Goal: Task Accomplishment & Management: Manage account settings

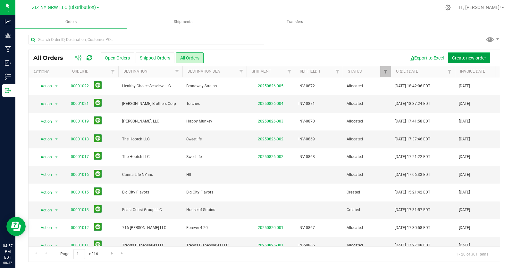
click at [458, 59] on span "Create new order" at bounding box center [469, 57] width 34 height 5
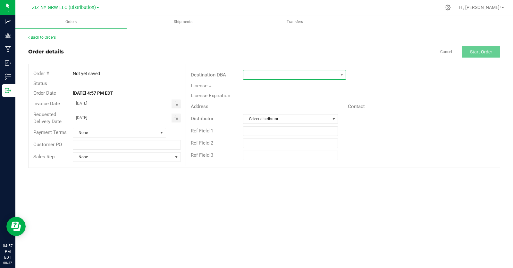
click at [252, 75] on span at bounding box center [290, 74] width 94 height 9
click at [48, 37] on link "Back to Orders" at bounding box center [42, 37] width 28 height 4
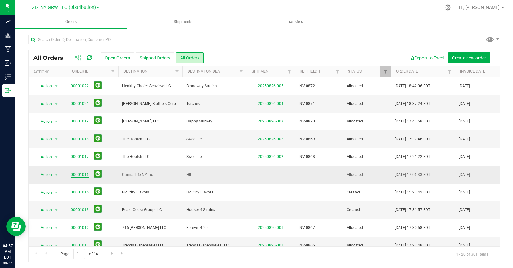
click at [76, 175] on link "00001016" at bounding box center [80, 175] width 18 height 6
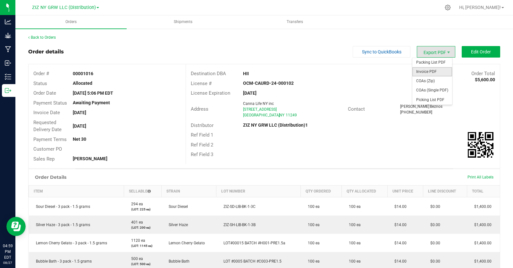
click at [428, 71] on span "Invoice PDF" at bounding box center [432, 71] width 40 height 9
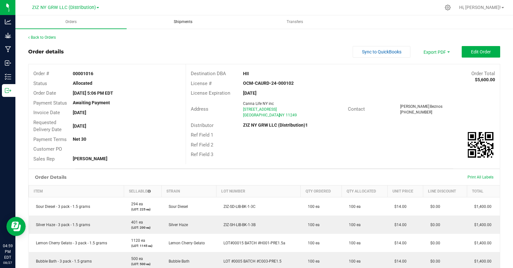
click at [186, 24] on span "Shipments" at bounding box center [183, 21] width 36 height 5
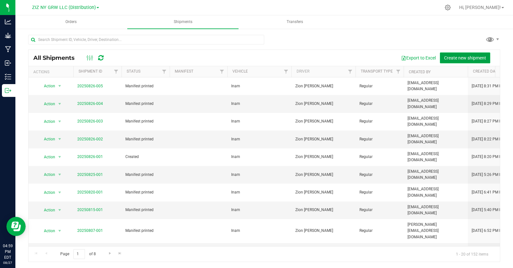
click at [446, 58] on span "Create new shipment" at bounding box center [465, 57] width 42 height 5
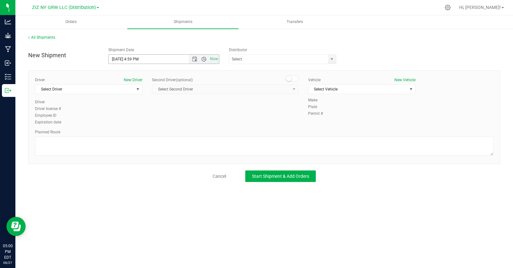
click at [205, 58] on span "Open the time view" at bounding box center [203, 59] width 5 height 5
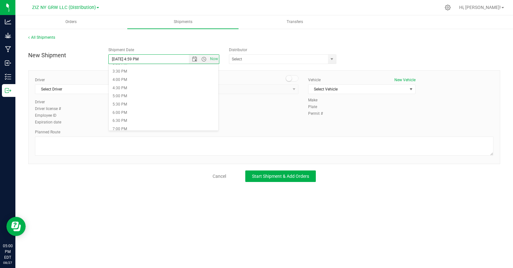
scroll to position [255, 0]
click at [155, 113] on li "6:00 PM" at bounding box center [164, 111] width 110 height 8
type input "8/27/2025 6:00 PM"
click at [249, 61] on input "text" at bounding box center [277, 59] width 96 height 9
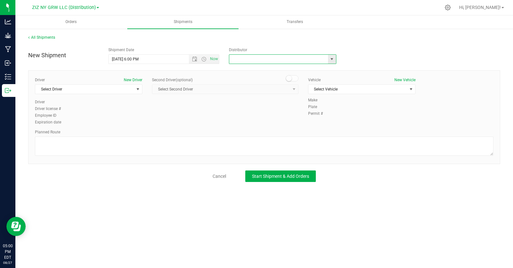
click at [330, 60] on span "select" at bounding box center [331, 59] width 5 height 5
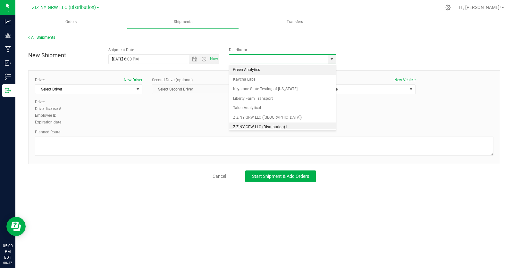
click at [291, 128] on li "ZIZ NY GRW LLC (Distribution)1" at bounding box center [282, 128] width 107 height 10
type input "ZIZ NY GRW LLC (Distribution)1"
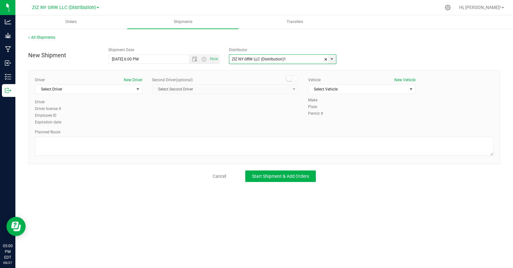
scroll to position [3, 0]
click at [120, 89] on span "Select Driver" at bounding box center [84, 89] width 99 height 9
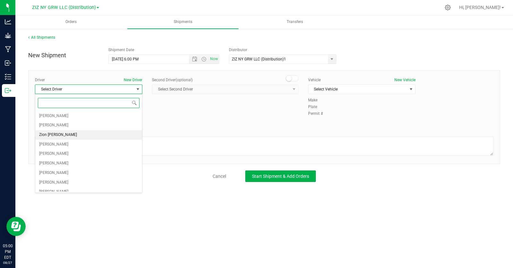
click at [102, 136] on li "Zion [PERSON_NAME]" at bounding box center [88, 135] width 107 height 10
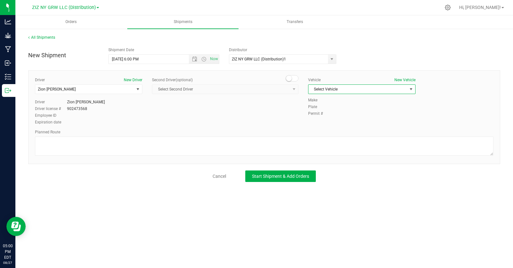
click at [349, 88] on span "Select Vehicle" at bounding box center [357, 89] width 99 height 9
click at [339, 108] on li "Inam" at bounding box center [361, 110] width 107 height 10
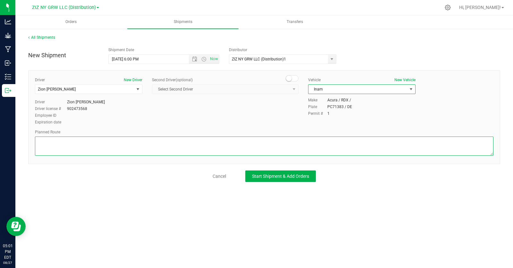
click at [102, 146] on textarea at bounding box center [264, 146] width 458 height 19
paste textarea "Head northeast on George St toward Central Ave  2 min (0.4 mi)  Take Metropol…"
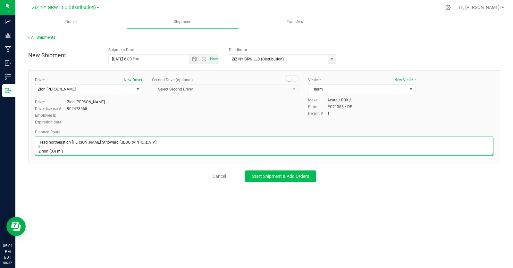
type textarea "Head northeast on George St toward Central Ave  2 min (0.4 mi)  Take Metropol…"
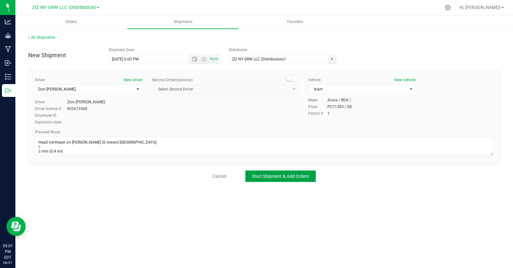
click at [273, 178] on span "Start Shipment & Add Orders" at bounding box center [280, 176] width 57 height 5
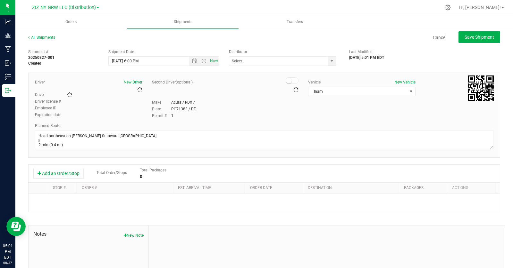
type input "ZIZ NY GRW LLC (Distribution)1"
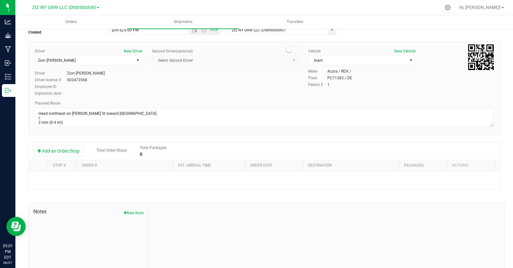
scroll to position [59, 0]
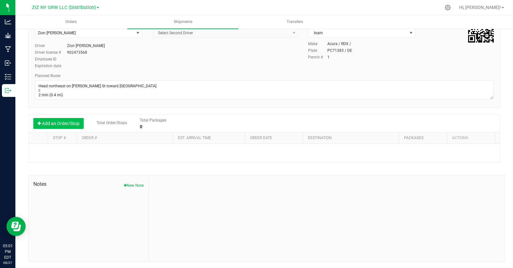
click at [63, 125] on button "Add an Order/Stop" at bounding box center [58, 123] width 50 height 11
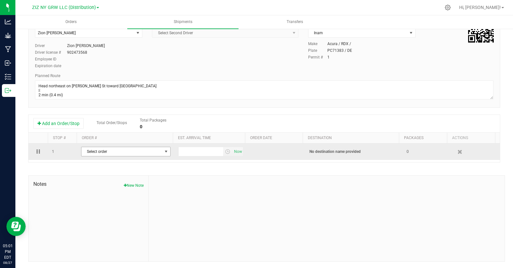
click at [140, 152] on span "Select order" at bounding box center [121, 151] width 81 height 9
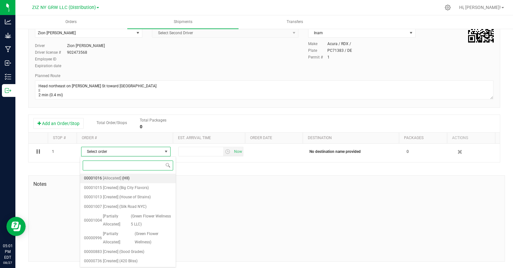
click at [155, 177] on li "00001016 [Allocated] (HII)" at bounding box center [127, 179] width 95 height 10
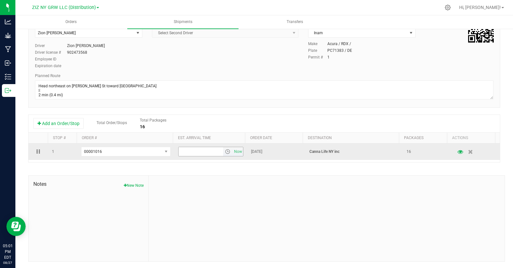
click at [225, 152] on span "select" at bounding box center [227, 151] width 5 height 5
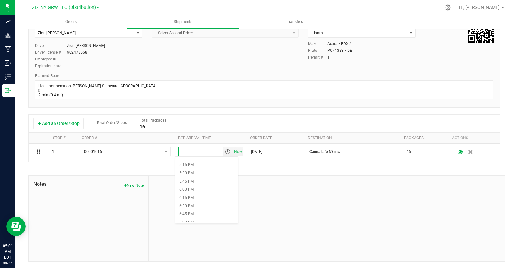
scroll to position [573, 0]
click at [211, 180] on li "6:00 PM" at bounding box center [206, 182] width 62 height 8
click at [275, 169] on div "Shipment # 20250827-001 Created Shipment Date 8/27/2025 6:00 PM Now Distributor…" at bounding box center [264, 125] width 472 height 275
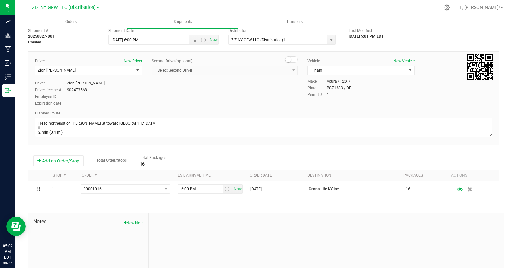
scroll to position [0, 0]
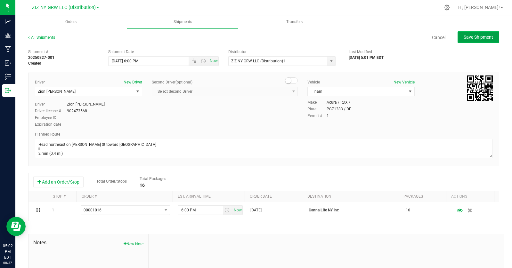
click at [467, 37] on span "Save Shipment" at bounding box center [478, 37] width 29 height 5
type input "8/27/2025 10:00 PM"
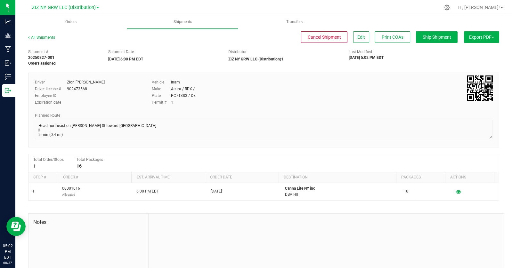
click at [478, 36] on span "Export PDF" at bounding box center [481, 37] width 25 height 5
click at [420, 66] on div "Shipment # 20250827-001 Orders assigned Shipment Date 08/27/2025 6:00 PM EDT Di…" at bounding box center [263, 56] width 481 height 20
click at [427, 72] on div "Shipment # 20250827-001 Orders assigned Shipment Date 08/27/2025 6:00 PM EDT Di…" at bounding box center [263, 173] width 471 height 254
click at [421, 52] on div "Shipment # 20250827-001 Orders assigned Shipment Date 08/27/2025 6:00 PM EDT Di…" at bounding box center [263, 56] width 481 height 20
click at [491, 36] on button "Export PDF" at bounding box center [481, 37] width 35 height 12
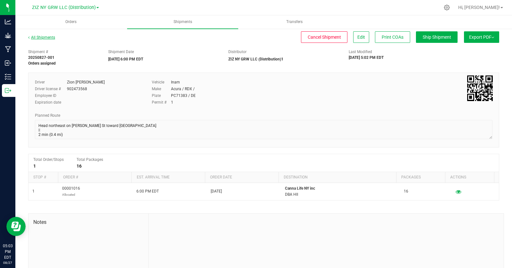
click at [46, 38] on link "All Shipments" at bounding box center [41, 37] width 27 height 4
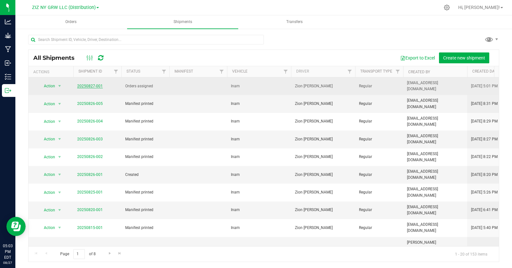
click at [86, 84] on link "20250827-001" at bounding box center [90, 86] width 26 height 4
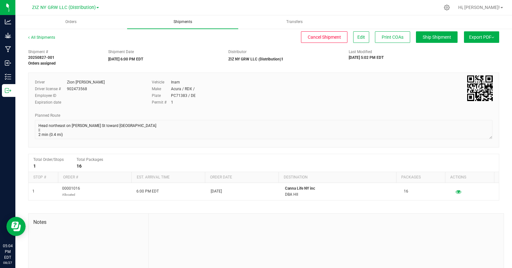
click at [185, 22] on span "Shipments" at bounding box center [183, 21] width 36 height 5
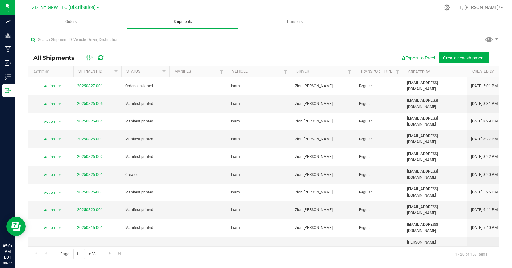
click at [185, 24] on span "Shipments" at bounding box center [183, 21] width 36 height 5
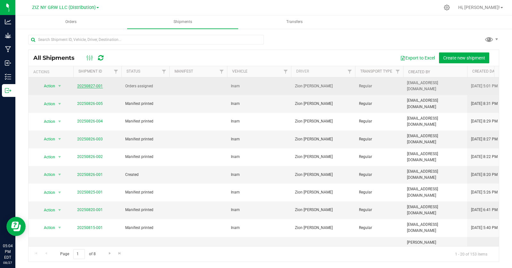
click at [87, 84] on link "20250827-001" at bounding box center [90, 86] width 26 height 4
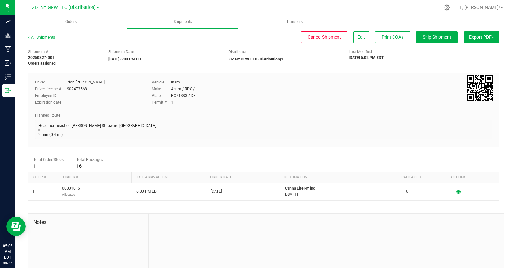
click at [490, 52] on div "Shipment # 20250827-001 Orders assigned Shipment Date 08/27/2025 6:00 PM EDT Di…" at bounding box center [263, 56] width 481 height 20
click at [490, 36] on button "Export PDF" at bounding box center [481, 37] width 35 height 12
click at [414, 68] on div "Shipment # 20250827-001 Orders assigned Shipment Date 08/27/2025 6:00 PM EDT Di…" at bounding box center [263, 173] width 471 height 254
click at [312, 39] on span "Cancel Shipment" at bounding box center [324, 37] width 33 height 5
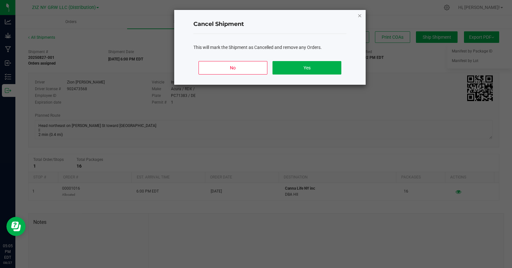
click at [359, 16] on icon "Close" at bounding box center [359, 16] width 4 height 8
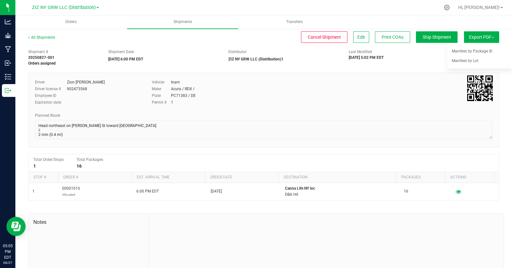
click at [422, 62] on div "Shipment # 20250827-001 Orders assigned Shipment Date 08/27/2025 6:00 PM EDT Di…" at bounding box center [263, 56] width 481 height 20
click at [358, 38] on span "Edit" at bounding box center [361, 37] width 8 height 5
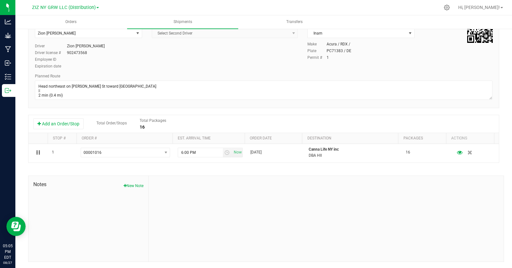
scroll to position [59, 0]
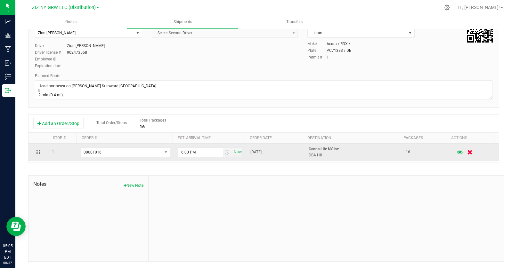
click at [467, 153] on icon "button" at bounding box center [469, 152] width 5 height 5
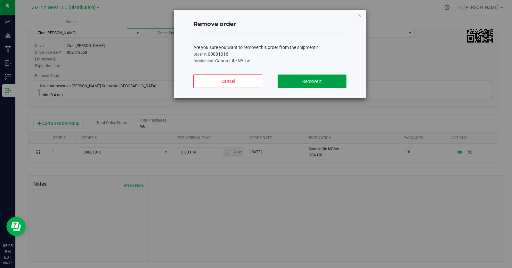
click at [302, 85] on button "Remove it" at bounding box center [312, 81] width 69 height 13
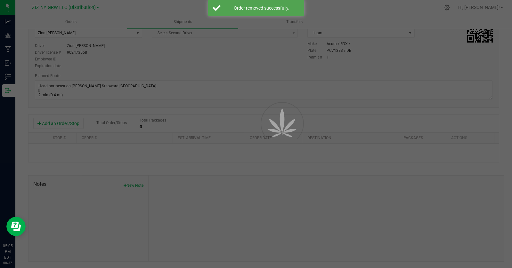
scroll to position [0, 0]
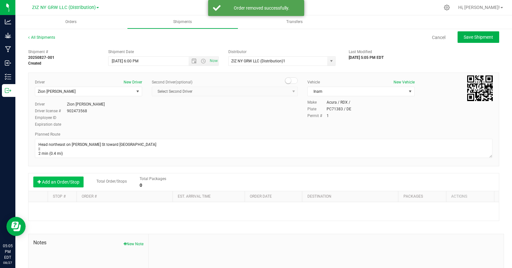
click at [64, 186] on button "Add an Order/Stop" at bounding box center [58, 182] width 50 height 11
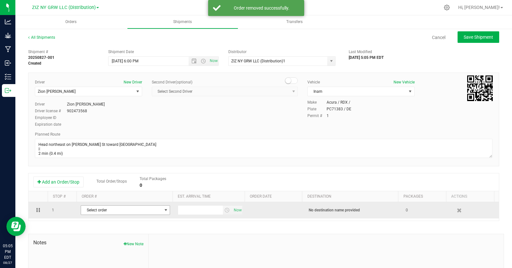
click at [121, 210] on span "Select order" at bounding box center [121, 210] width 81 height 9
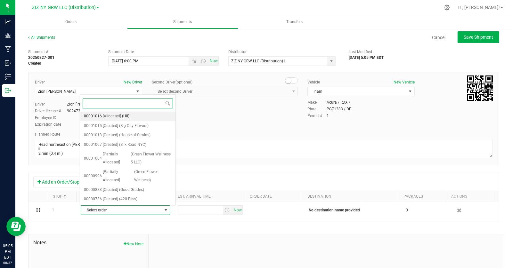
click at [133, 116] on li "00001016 [Allocated] (HII)" at bounding box center [127, 117] width 95 height 10
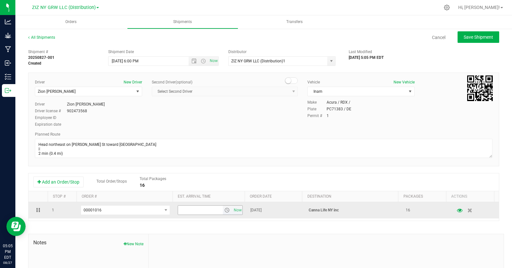
click at [225, 210] on span "select" at bounding box center [227, 210] width 5 height 5
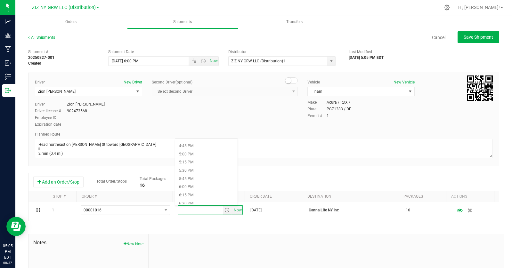
scroll to position [574, 0]
click at [196, 163] on li "6:00 PM" at bounding box center [206, 163] width 62 height 8
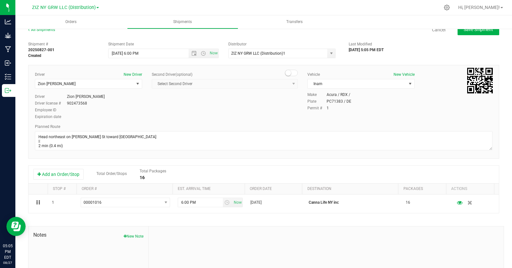
scroll to position [0, 0]
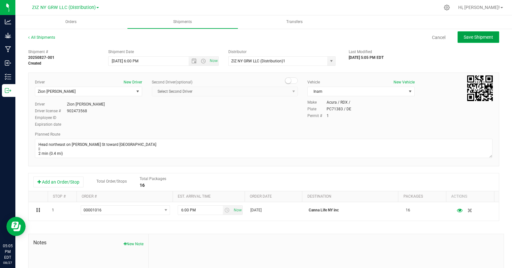
click at [471, 37] on span "Save Shipment" at bounding box center [478, 37] width 29 height 5
type input "8/27/2025 10:00 PM"
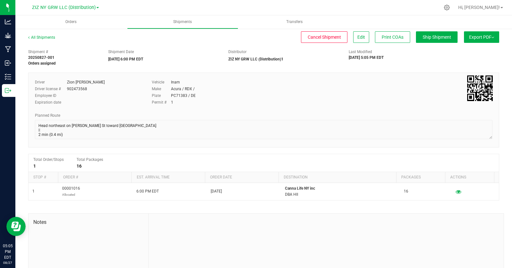
click at [480, 39] on span "Export PDF" at bounding box center [481, 37] width 25 height 5
click at [424, 63] on div "Shipment # 20250827-001 Orders assigned Shipment Date 08/27/2025 6:00 PM EDT Di…" at bounding box center [263, 56] width 481 height 20
click at [423, 64] on div "Shipment # 20250827-001 Orders assigned Shipment Date 08/27/2025 6:00 PM EDT Di…" at bounding box center [263, 56] width 481 height 20
click at [407, 80] on div "Driver Zion Foss Driver license # 902473568 Employee ID Expiration date Vehicle…" at bounding box center [263, 94] width 467 height 30
click at [408, 79] on div "Driver Zion Foss Driver license # 902473568 Employee ID Expiration date Vehicle…" at bounding box center [263, 110] width 471 height 75
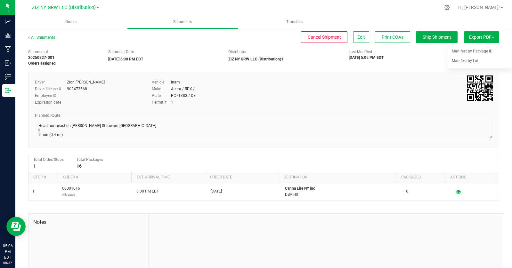
click at [490, 36] on button "Export PDF" at bounding box center [481, 37] width 35 height 12
click at [70, 22] on span "Orders" at bounding box center [71, 21] width 29 height 5
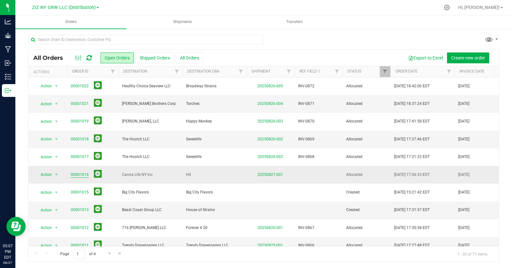
click at [75, 176] on link "00001016" at bounding box center [80, 175] width 18 height 6
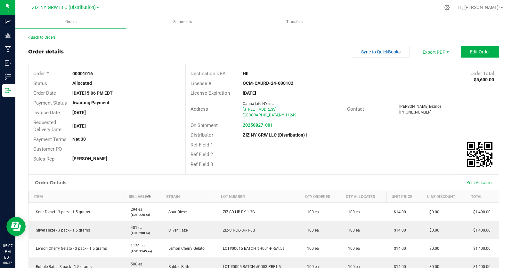
click at [37, 36] on link "Back to Orders" at bounding box center [42, 37] width 28 height 4
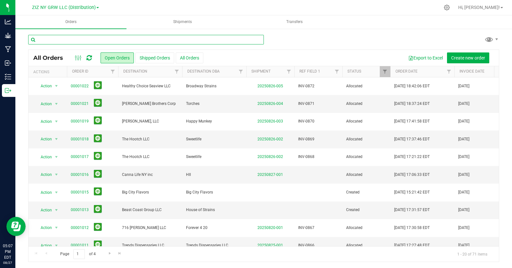
click at [81, 40] on input "text" at bounding box center [146, 40] width 236 height 10
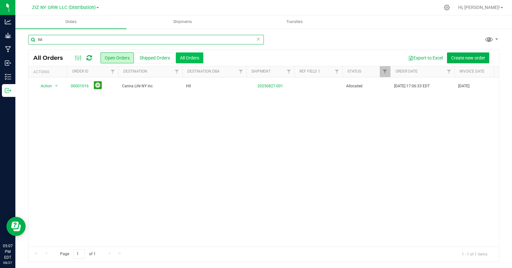
type input "hii"
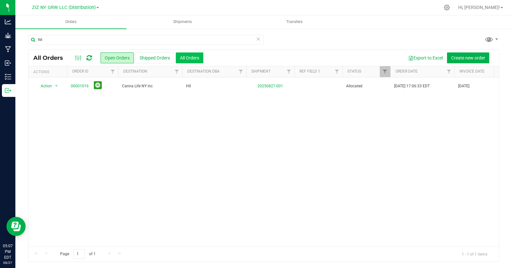
click at [195, 57] on button "All Orders" at bounding box center [190, 58] width 28 height 11
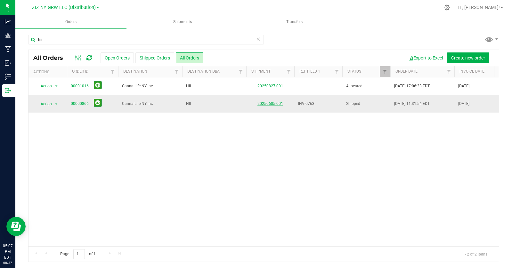
click at [273, 103] on link "20250605-001" at bounding box center [271, 104] width 26 height 4
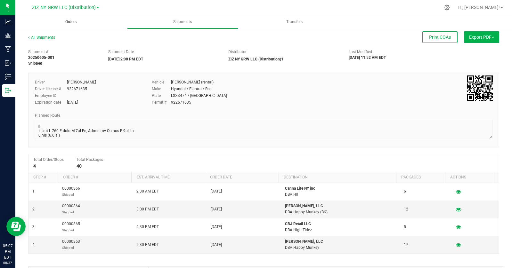
click at [86, 24] on uib-tab-heading "Orders" at bounding box center [70, 21] width 111 height 13
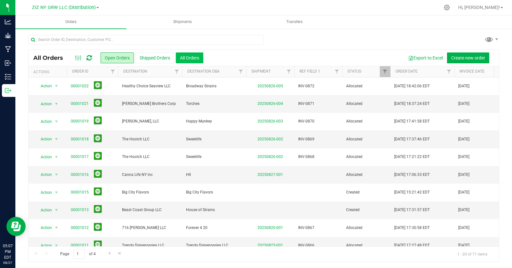
click at [192, 59] on button "All Orders" at bounding box center [190, 58] width 28 height 11
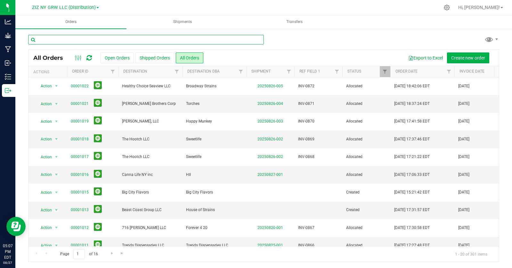
click at [76, 40] on input "text" at bounding box center [146, 40] width 236 height 10
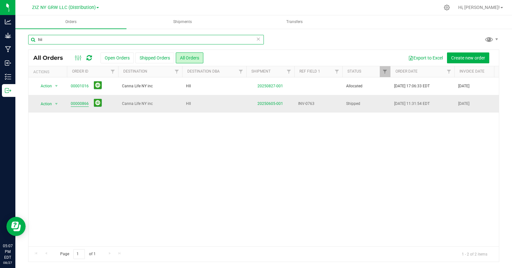
type input "hii"
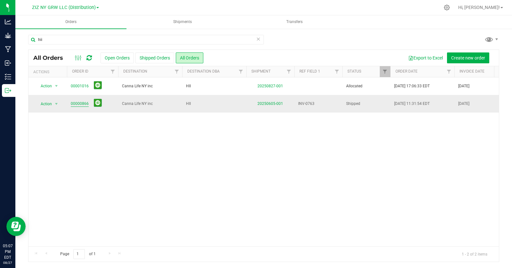
click at [81, 103] on link "00000866" at bounding box center [80, 104] width 18 height 6
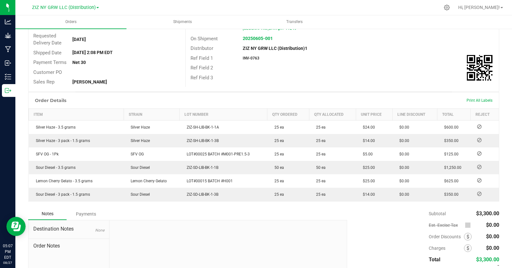
scroll to position [132, 0]
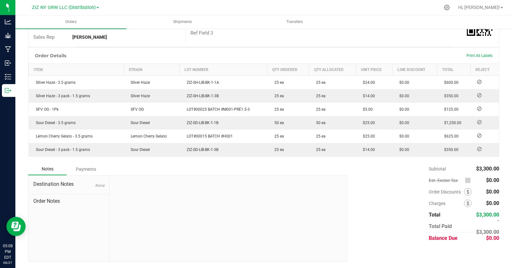
click at [384, 195] on div "Subtotal $3,300.00 Est. Excise Tax $0.00" at bounding box center [420, 203] width 157 height 81
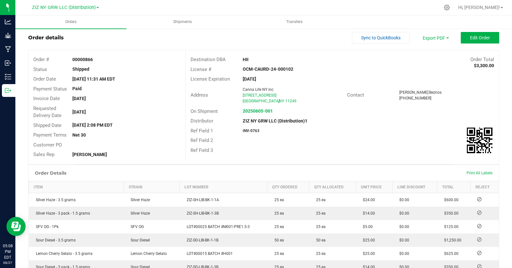
scroll to position [0, 0]
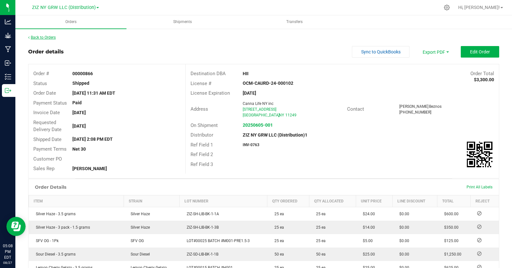
click at [44, 37] on link "Back to Orders" at bounding box center [42, 37] width 28 height 4
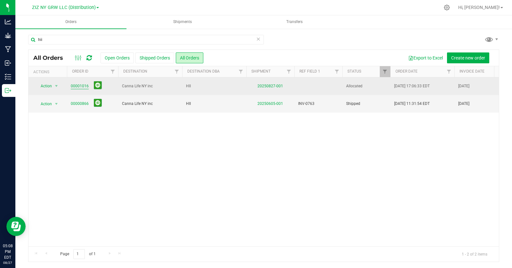
click at [76, 86] on link "00001016" at bounding box center [80, 86] width 18 height 6
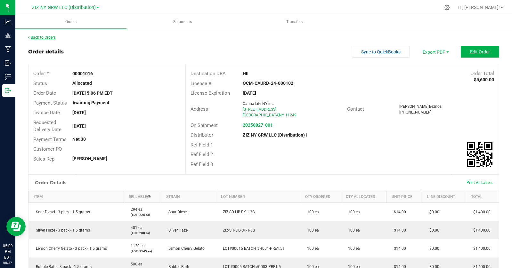
click at [47, 37] on link "Back to Orders" at bounding box center [42, 37] width 28 height 4
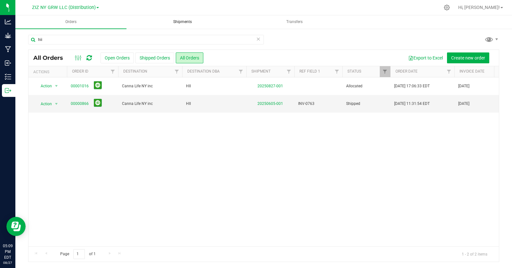
click at [179, 21] on span "Shipments" at bounding box center [183, 21] width 36 height 5
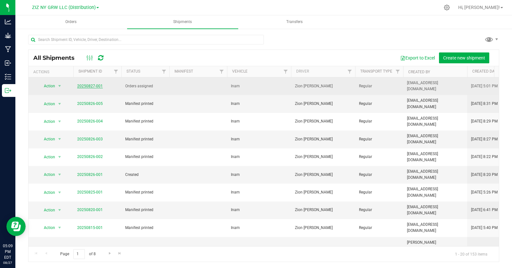
click at [87, 84] on link "20250827-001" at bounding box center [90, 86] width 26 height 4
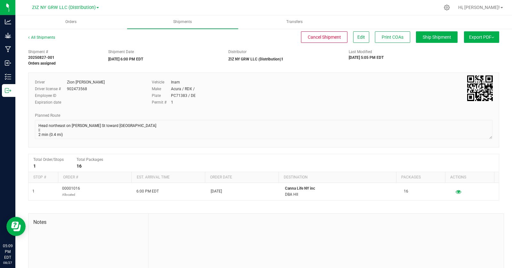
click at [492, 38] on img at bounding box center [493, 37] width 3 height 1
click at [98, 6] on link "ZIZ NY GRW LLC (Distribution)" at bounding box center [65, 7] width 67 height 6
click at [188, 22] on span "Shipments" at bounding box center [183, 21] width 36 height 5
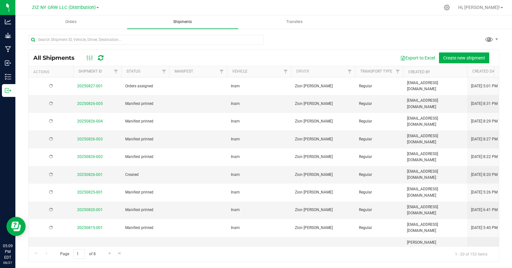
click at [188, 22] on span "Shipments" at bounding box center [183, 21] width 36 height 5
click at [195, 25] on uib-tab-heading "Shipments" at bounding box center [182, 21] width 111 height 13
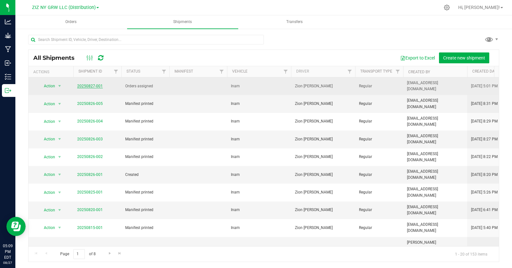
click at [91, 85] on link "20250827-001" at bounding box center [90, 86] width 26 height 4
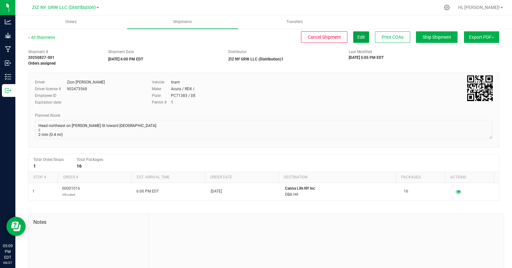
click at [358, 39] on span "Edit" at bounding box center [361, 37] width 8 height 5
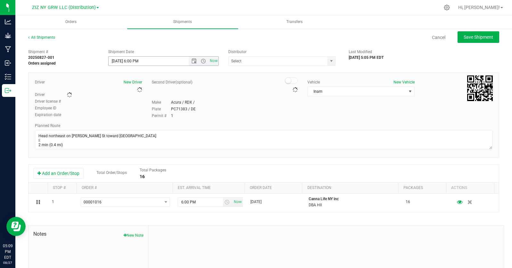
type input "ZIZ NY GRW LLC (Distribution)1"
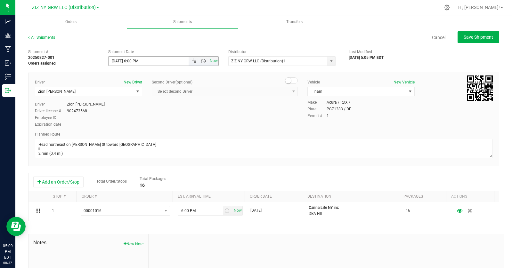
click at [202, 62] on span "Open the time view" at bounding box center [203, 61] width 5 height 5
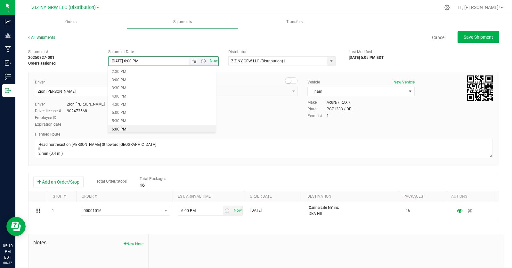
click at [213, 60] on span "Now" at bounding box center [213, 60] width 11 height 9
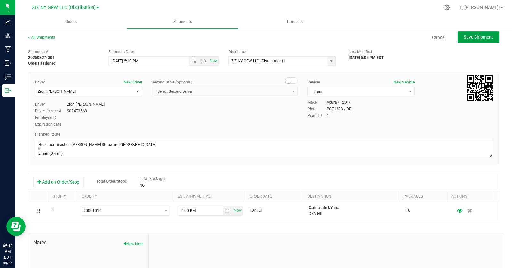
click at [479, 36] on span "Save Shipment" at bounding box center [478, 37] width 29 height 5
type input "8/27/2025 9:10 PM"
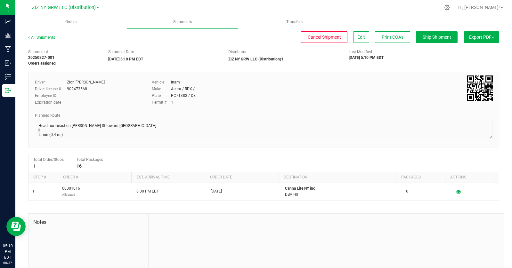
click at [476, 37] on span "Export PDF" at bounding box center [481, 37] width 25 height 5
click at [477, 37] on span "Export PDF" at bounding box center [481, 37] width 25 height 5
click at [416, 68] on div "Shipment # 20250827-001 Orders assigned Shipment Date 08/27/2025 5:10 PM EDT Di…" at bounding box center [263, 173] width 471 height 254
click at [469, 38] on span "Export PDF" at bounding box center [481, 37] width 25 height 5
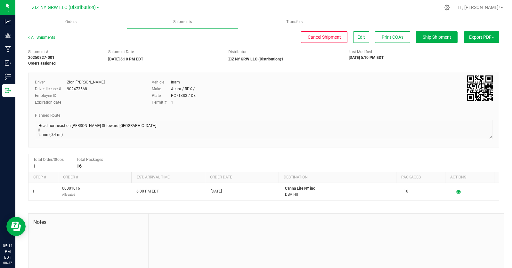
click at [451, 54] on div "Shipment # 20250827-001 Orders assigned Shipment Date 08/27/2025 5:10 PM EDT Di…" at bounding box center [263, 56] width 481 height 20
click at [480, 38] on span "Export PDF" at bounding box center [481, 37] width 25 height 5
click at [319, 38] on span "Cancel Shipment" at bounding box center [324, 37] width 33 height 5
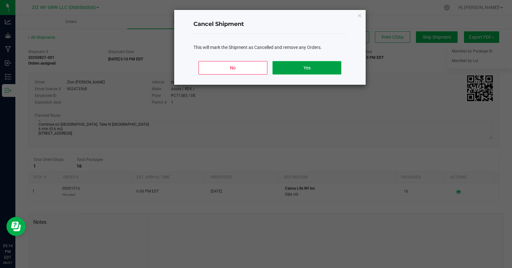
click at [316, 70] on button "Yes" at bounding box center [307, 67] width 69 height 13
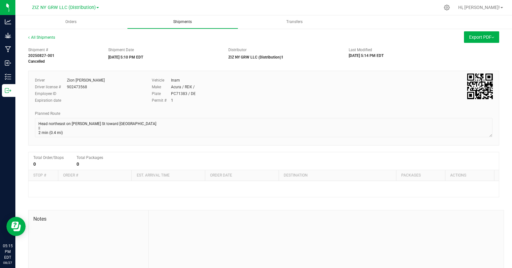
click at [177, 21] on span "Shipments" at bounding box center [183, 21] width 36 height 5
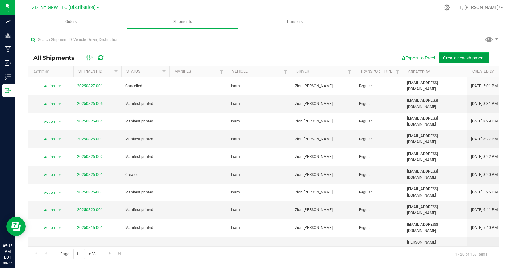
click at [442, 54] on button "Create new shipment" at bounding box center [464, 58] width 50 height 11
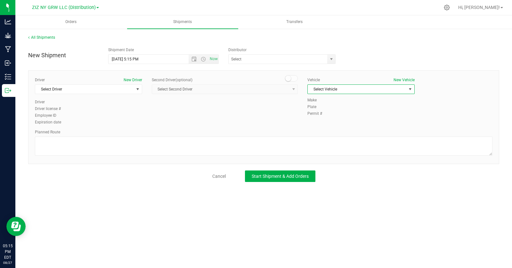
click at [360, 93] on span "Select Vehicle" at bounding box center [357, 89] width 99 height 9
click at [342, 111] on li "Inam" at bounding box center [361, 110] width 107 height 10
click at [96, 90] on span "Select Driver" at bounding box center [84, 89] width 99 height 9
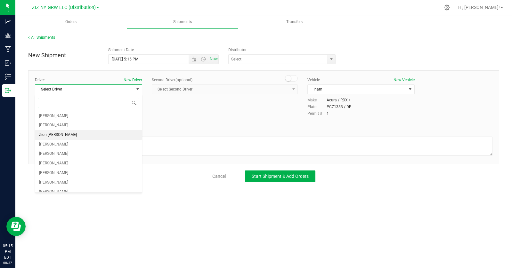
click at [94, 135] on li "Zion [PERSON_NAME]" at bounding box center [88, 135] width 107 height 10
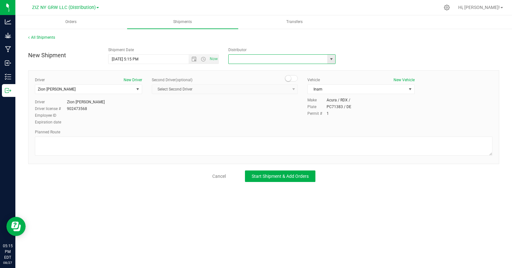
click at [259, 62] on input "text" at bounding box center [277, 59] width 96 height 9
click at [332, 59] on span "select" at bounding box center [331, 59] width 5 height 5
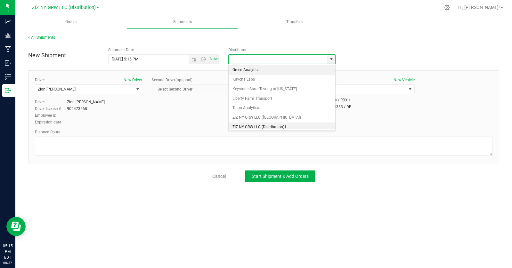
click at [279, 128] on li "ZIZ NY GRW LLC (Distribution)1" at bounding box center [282, 128] width 107 height 10
type input "ZIZ NY GRW LLC (Distribution)1"
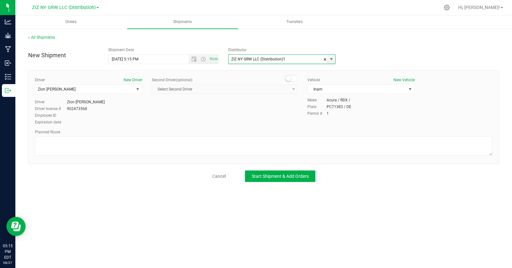
scroll to position [3, 0]
click at [291, 179] on button "Start Shipment & Add Orders" at bounding box center [280, 177] width 70 height 12
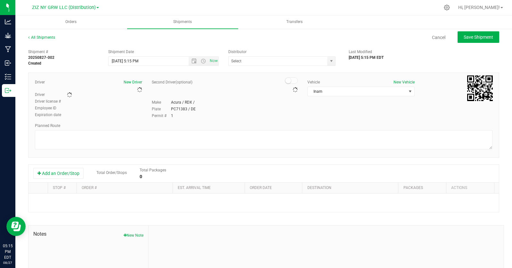
type input "ZIZ NY GRW LLC (Distribution)1"
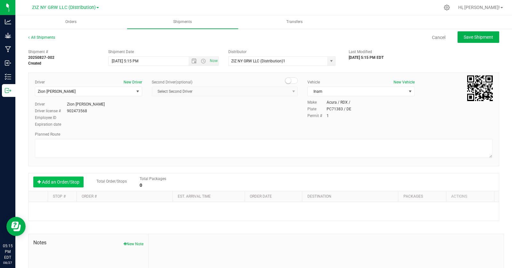
click at [69, 187] on button "Add an Order/Stop" at bounding box center [58, 182] width 50 height 11
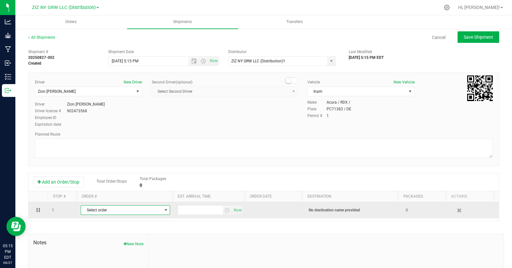
click at [123, 213] on span "Select order" at bounding box center [121, 210] width 81 height 9
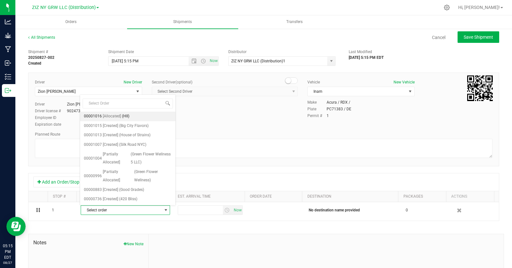
click at [144, 117] on li "00001016 [Allocated] (HII)" at bounding box center [127, 117] width 95 height 10
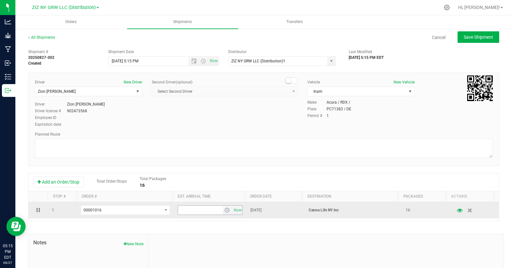
click at [204, 211] on input "text" at bounding box center [200, 210] width 45 height 9
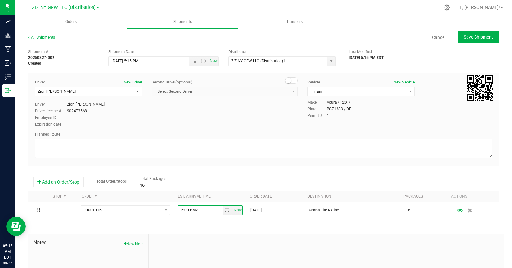
type input "6:00 PM"
click at [474, 38] on span "Save Shipment" at bounding box center [478, 37] width 29 height 5
type input "8/27/2025 9:15 PM"
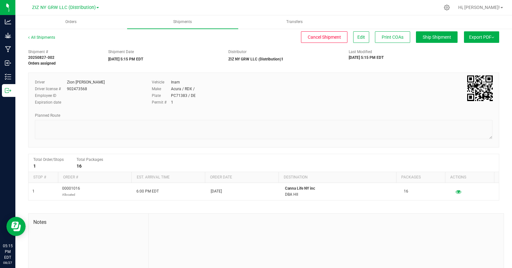
click at [477, 39] on span "Export PDF" at bounding box center [481, 37] width 25 height 5
click at [492, 37] on img at bounding box center [493, 37] width 3 height 1
click at [476, 36] on span "Export PDF" at bounding box center [481, 37] width 25 height 5
click at [429, 66] on div "Shipment # 20250827-002 Orders assigned Shipment Date 08/27/2025 5:15 PM EDT Di…" at bounding box center [263, 56] width 481 height 20
click at [406, 62] on div "Shipment # 20250827-002 Orders assigned Shipment Date 08/27/2025 5:15 PM EDT Di…" at bounding box center [263, 56] width 481 height 20
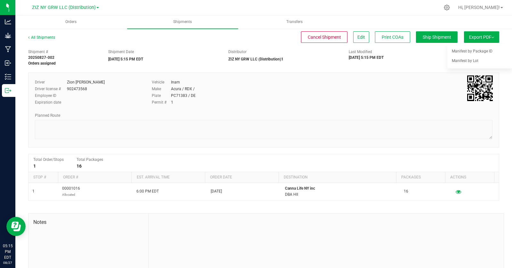
click at [407, 62] on div "Shipment # 20250827-002 Orders assigned Shipment Date 08/27/2025 5:15 PM EDT Di…" at bounding box center [263, 56] width 481 height 20
click at [407, 61] on div "Shipment # 20250827-002 Orders assigned Shipment Date 08/27/2025 5:15 PM EDT Di…" at bounding box center [263, 56] width 481 height 20
click at [408, 61] on div "Shipment # 20250827-002 Orders assigned Shipment Date 08/27/2025 5:15 PM EDT Di…" at bounding box center [263, 56] width 481 height 20
click at [417, 56] on div "Last Modified 08/27/2025 5:15 PM EDT" at bounding box center [384, 55] width 80 height 12
click at [461, 53] on span "Manifest by Package ID" at bounding box center [472, 51] width 41 height 4
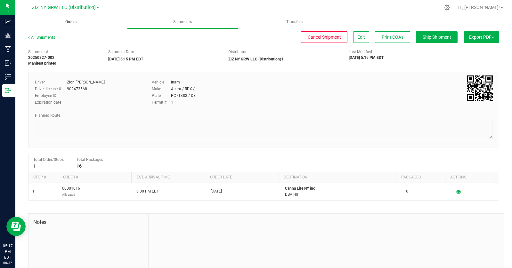
click at [57, 21] on span "Orders" at bounding box center [71, 21] width 29 height 5
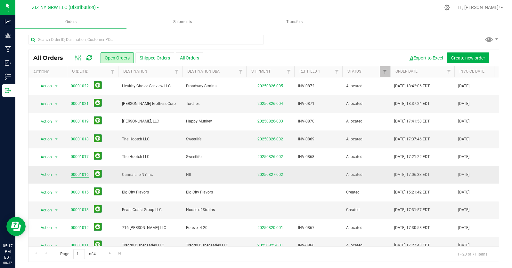
click at [85, 176] on link "00001016" at bounding box center [80, 175] width 18 height 6
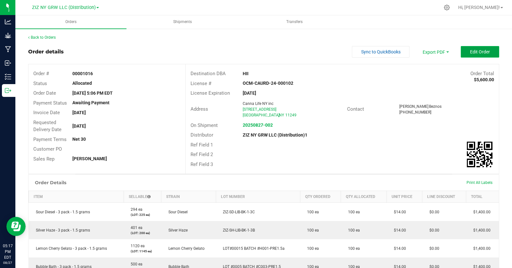
click at [471, 53] on span "Edit Order" at bounding box center [480, 51] width 20 height 5
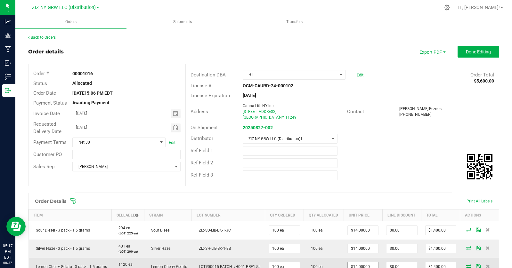
scroll to position [128, 0]
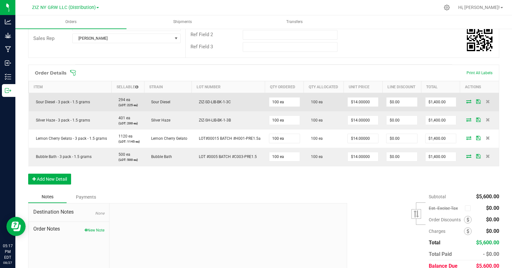
click at [466, 102] on icon at bounding box center [468, 102] width 5 height 4
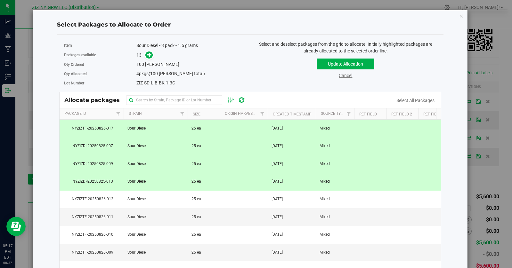
click at [346, 76] on link "Cancel" at bounding box center [345, 75] width 13 height 5
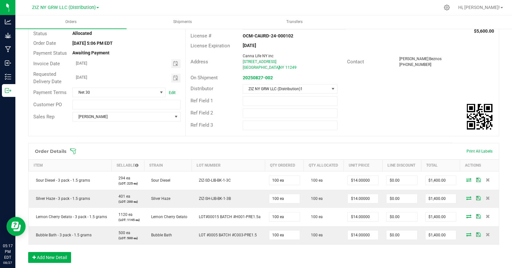
scroll to position [0, 0]
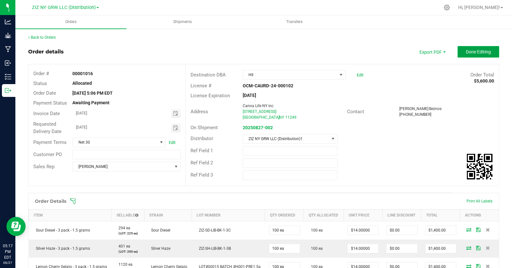
click at [474, 55] on button "Done Editing" at bounding box center [479, 52] width 42 height 12
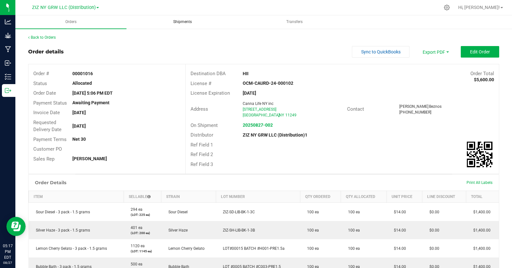
click at [180, 21] on span "Shipments" at bounding box center [183, 21] width 36 height 5
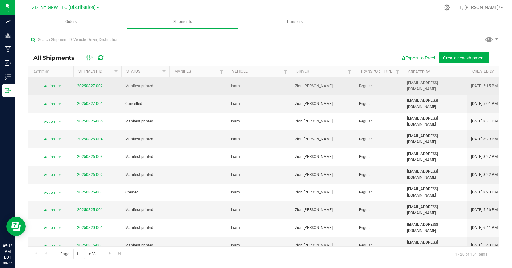
click at [94, 85] on link "20250827-002" at bounding box center [90, 86] width 26 height 4
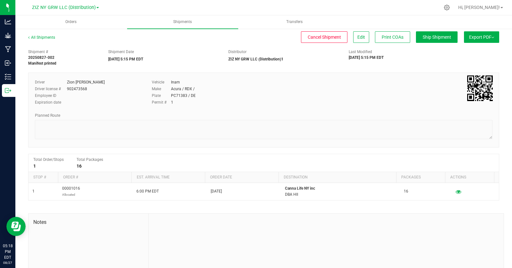
click at [491, 39] on button "Export PDF" at bounding box center [481, 37] width 35 height 12
click at [416, 73] on div "Driver Zion Foss Driver license # 902473568 Employee ID Expiration date Vehicle…" at bounding box center [263, 110] width 471 height 75
click at [401, 53] on div "Last Modified 08/27/2025 5:15 PM EDT" at bounding box center [384, 55] width 80 height 12
drag, startPoint x: 377, startPoint y: 65, endPoint x: 383, endPoint y: 65, distance: 6.4
click at [377, 65] on div "Shipment # 20250827-002 Manifest printed Shipment Date 08/27/2025 5:15 PM EDT D…" at bounding box center [263, 56] width 481 height 20
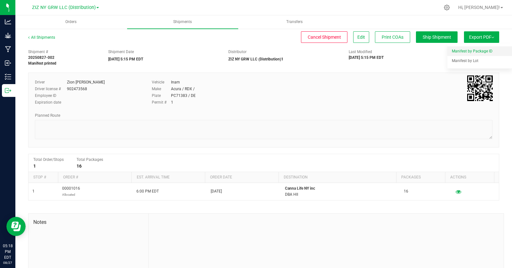
click at [473, 50] on span "Manifest by Package ID" at bounding box center [472, 51] width 41 height 4
click at [72, 25] on uib-tab-heading "Orders" at bounding box center [70, 21] width 111 height 13
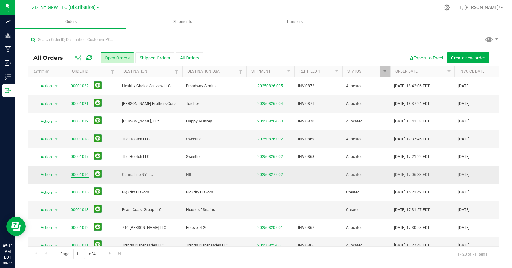
click at [77, 176] on link "00001016" at bounding box center [80, 175] width 18 height 6
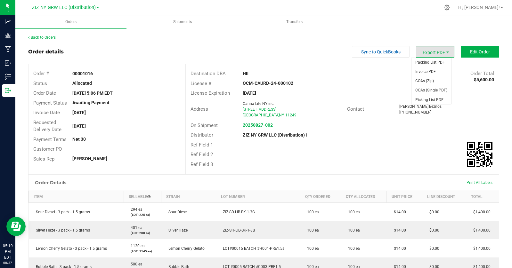
click at [432, 52] on span "Export PDF" at bounding box center [435, 52] width 38 height 12
click at [430, 52] on span "Export PDF" at bounding box center [435, 52] width 38 height 12
drag, startPoint x: 305, startPoint y: 45, endPoint x: 404, endPoint y: 1, distance: 107.6
click at [306, 45] on div "Back to Orders Order details Sync to QuickBooks Export PDF Edit Order Order # 0…" at bounding box center [263, 208] width 471 height 347
click at [181, 19] on span "Shipments" at bounding box center [183, 21] width 36 height 5
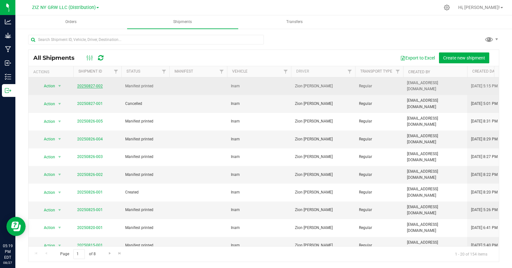
click at [86, 84] on link "20250827-002" at bounding box center [90, 86] width 26 height 4
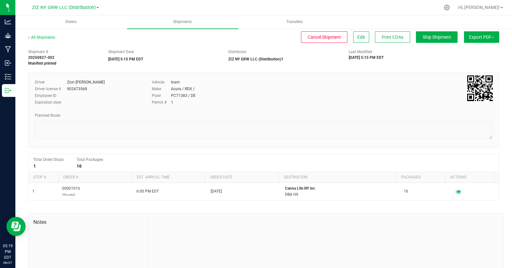
click at [478, 39] on span "Export PDF" at bounding box center [481, 37] width 25 height 5
click at [477, 62] on div "Manifest by Lot" at bounding box center [481, 61] width 59 height 4
click at [493, 42] on button "Export PDF" at bounding box center [481, 37] width 35 height 12
click at [309, 83] on div "Vehicle Inam" at bounding box center [244, 82] width 185 height 6
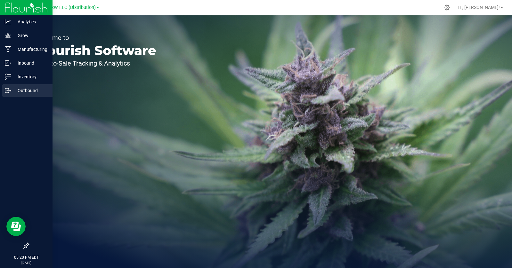
click at [23, 92] on p "Outbound" at bounding box center [30, 91] width 38 height 8
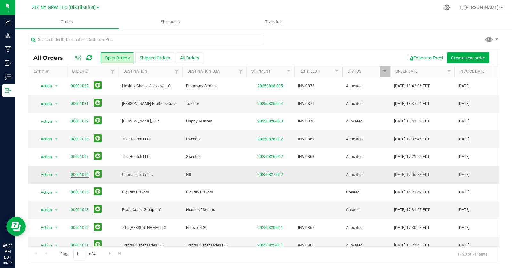
click at [79, 175] on link "00001016" at bounding box center [80, 175] width 18 height 6
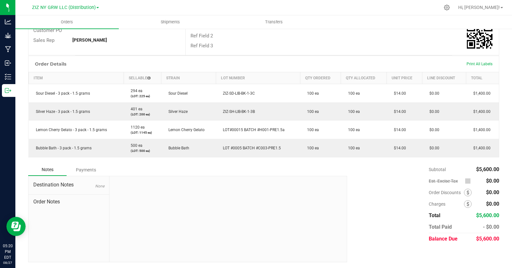
scroll to position [119, 0]
click at [172, 21] on span "Shipments" at bounding box center [170, 22] width 37 height 6
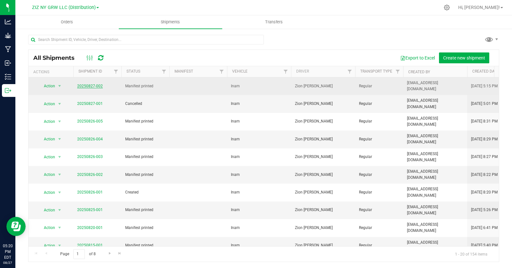
click at [93, 84] on link "20250827-002" at bounding box center [90, 86] width 26 height 4
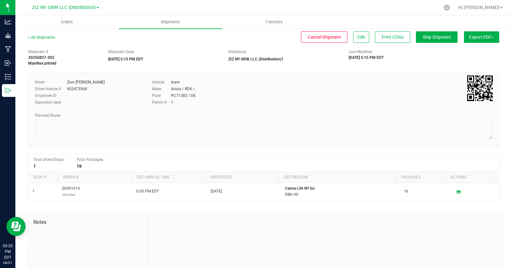
click at [490, 41] on button "Export PDF" at bounding box center [481, 37] width 35 height 12
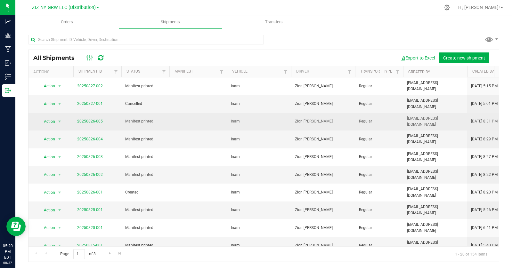
click at [88, 119] on span "20250826-005" at bounding box center [90, 122] width 26 height 6
click at [89, 119] on link "20250826-005" at bounding box center [90, 121] width 26 height 4
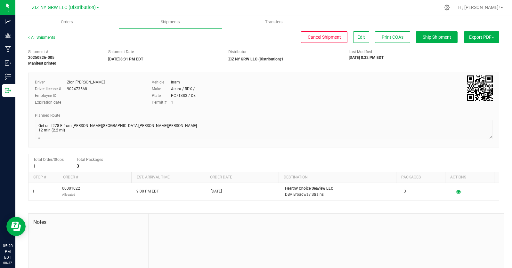
click at [490, 37] on button "Export PDF" at bounding box center [481, 37] width 35 height 12
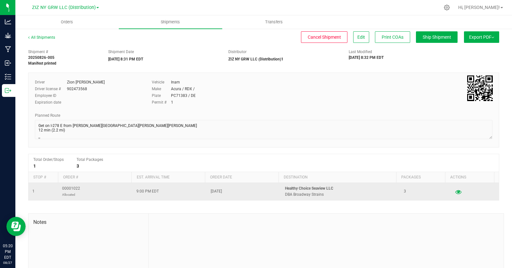
click at [455, 194] on icon "button" at bounding box center [458, 192] width 6 height 4
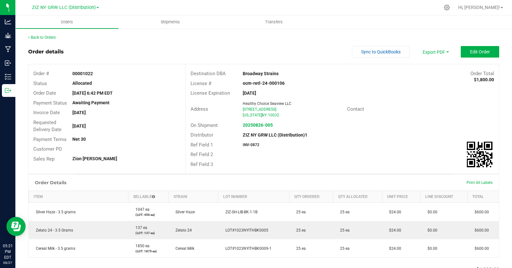
drag, startPoint x: 370, startPoint y: 107, endPoint x: 365, endPoint y: 109, distance: 5.0
click at [366, 109] on div "Contact" at bounding box center [368, 109] width 52 height 7
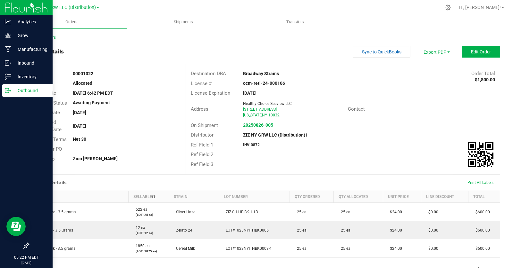
click at [7, 92] on icon at bounding box center [8, 90] width 6 height 6
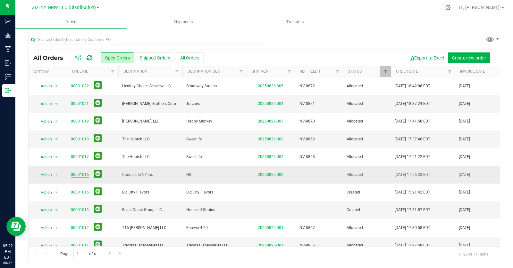
click at [79, 176] on link "00001016" at bounding box center [80, 175] width 18 height 6
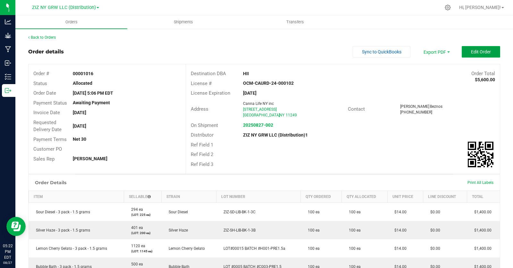
click at [480, 52] on span "Edit Order" at bounding box center [481, 51] width 20 height 5
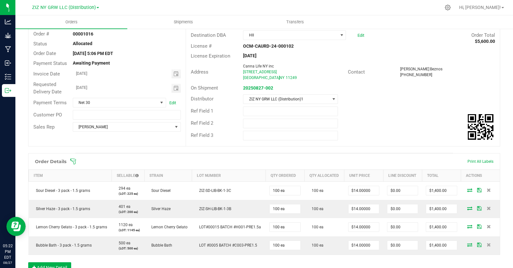
scroll to position [122, 0]
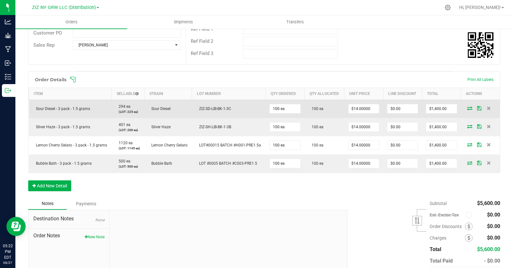
click at [467, 109] on icon at bounding box center [469, 108] width 5 height 4
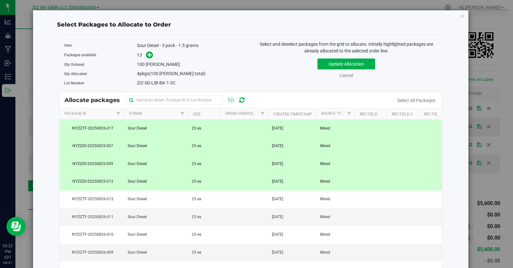
click at [210, 130] on td "25 ea" at bounding box center [204, 129] width 32 height 18
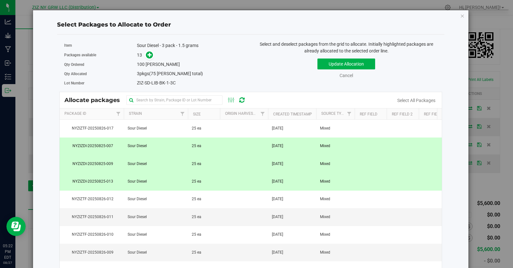
click at [204, 143] on td "25 ea" at bounding box center [204, 147] width 32 height 18
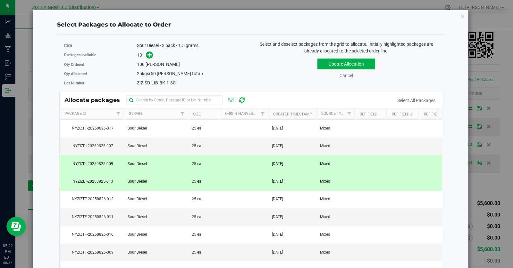
click at [199, 163] on span "25 ea" at bounding box center [197, 164] width 10 height 6
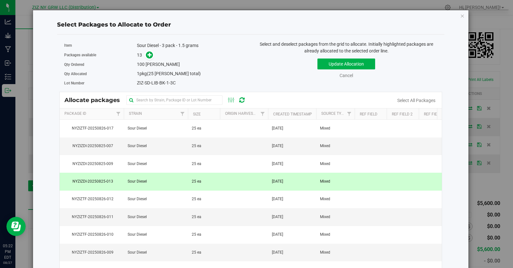
click at [199, 178] on td "25 ea" at bounding box center [204, 182] width 32 height 18
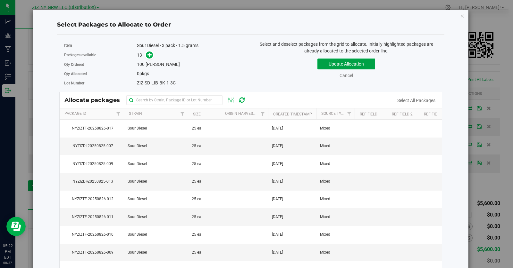
click at [335, 66] on button "Update Allocation" at bounding box center [346, 64] width 58 height 11
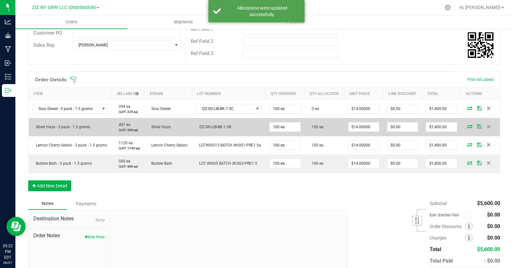
click at [467, 127] on icon at bounding box center [469, 127] width 5 height 4
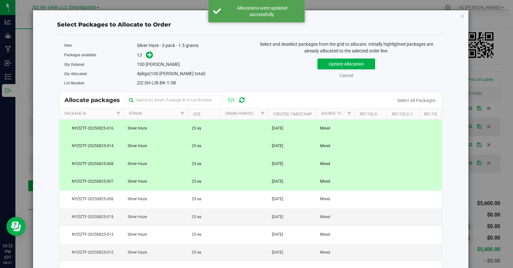
drag, startPoint x: 193, startPoint y: 131, endPoint x: 194, endPoint y: 155, distance: 24.3
click at [193, 131] on span "25 ea" at bounding box center [197, 129] width 10 height 6
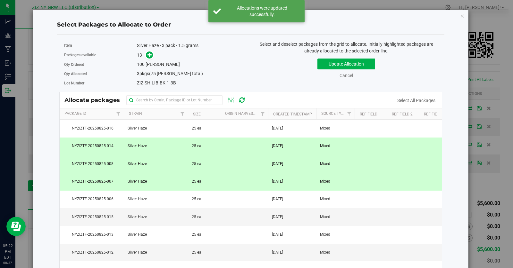
click at [197, 144] on span "25 ea" at bounding box center [197, 146] width 10 height 6
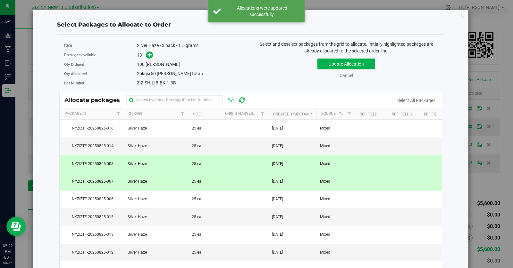
click at [199, 166] on span "25 ea" at bounding box center [197, 164] width 10 height 6
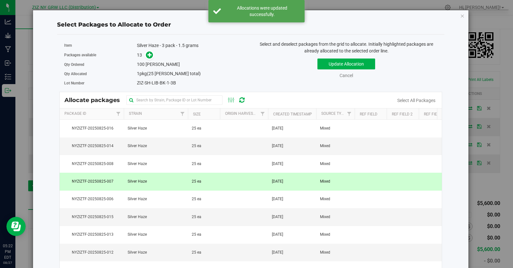
click at [202, 184] on td "25 ea" at bounding box center [204, 182] width 32 height 18
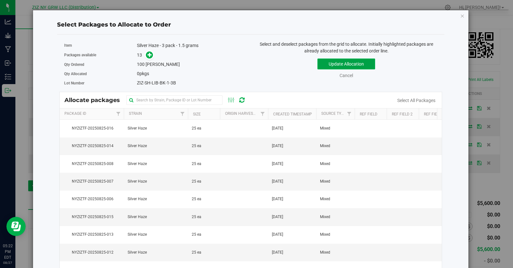
click at [353, 68] on button "Update Allocation" at bounding box center [346, 64] width 58 height 11
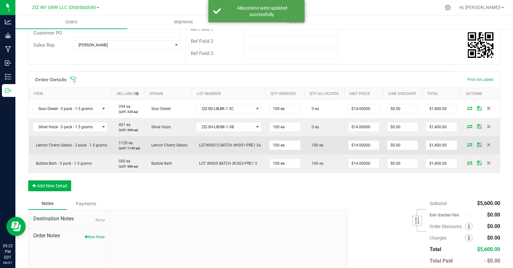
click at [467, 147] on icon at bounding box center [469, 145] width 5 height 4
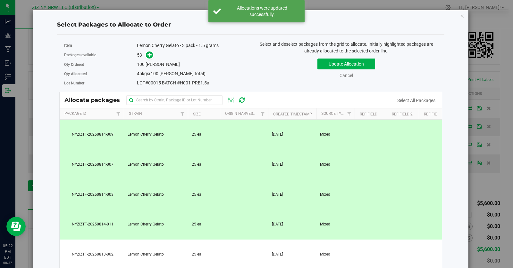
drag, startPoint x: 215, startPoint y: 131, endPoint x: 187, endPoint y: 155, distance: 36.8
click at [215, 131] on td "25 ea" at bounding box center [204, 135] width 32 height 30
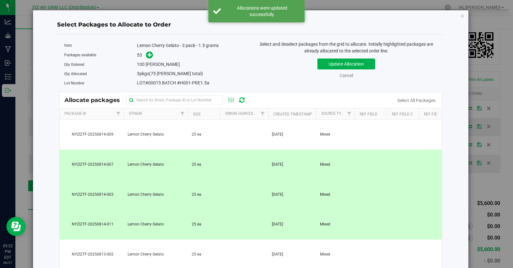
click at [180, 160] on td "Lemon Cherry Gelato" at bounding box center [156, 165] width 64 height 30
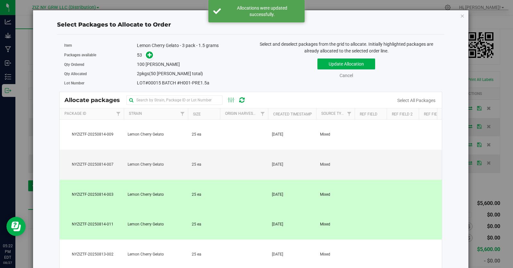
click at [202, 195] on td "25 ea" at bounding box center [204, 195] width 32 height 30
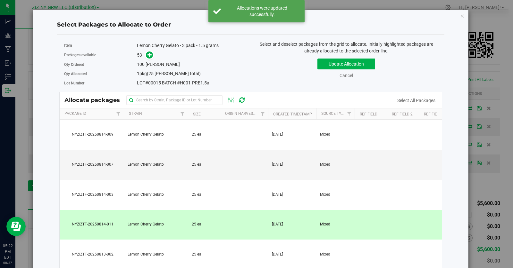
click at [200, 223] on span "25 ea" at bounding box center [197, 225] width 10 height 6
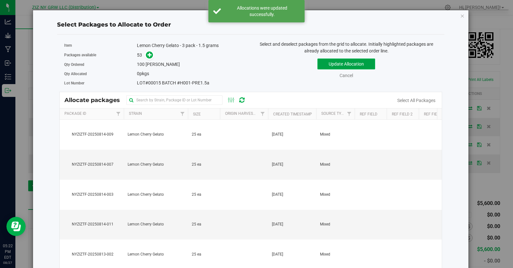
click at [332, 67] on button "Update Allocation" at bounding box center [346, 64] width 58 height 11
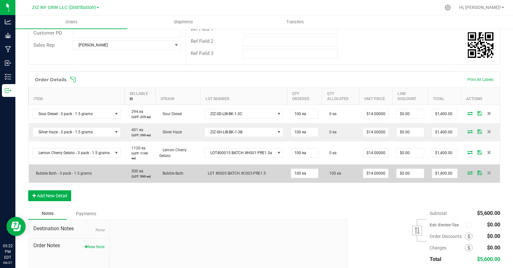
click at [467, 173] on icon at bounding box center [469, 173] width 5 height 4
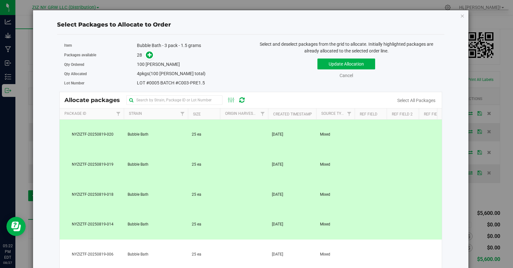
drag, startPoint x: 246, startPoint y: 138, endPoint x: 239, endPoint y: 136, distance: 6.9
click at [246, 138] on td at bounding box center [244, 135] width 48 height 30
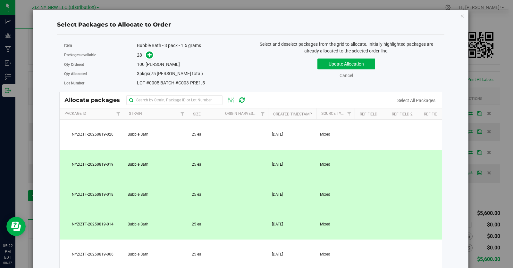
click at [206, 162] on td "25 ea" at bounding box center [204, 165] width 32 height 30
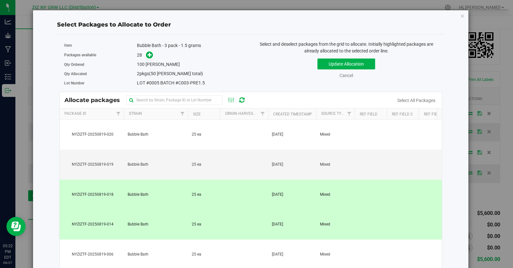
drag, startPoint x: 201, startPoint y: 198, endPoint x: 206, endPoint y: 218, distance: 20.7
click at [201, 198] on td "25 ea" at bounding box center [204, 195] width 32 height 30
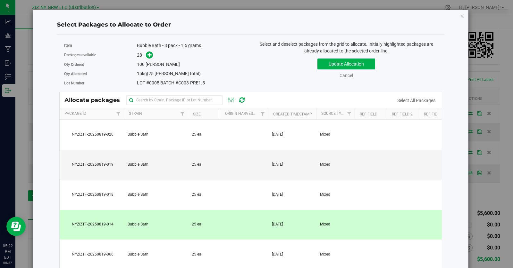
click at [209, 221] on td "25 ea" at bounding box center [204, 225] width 32 height 30
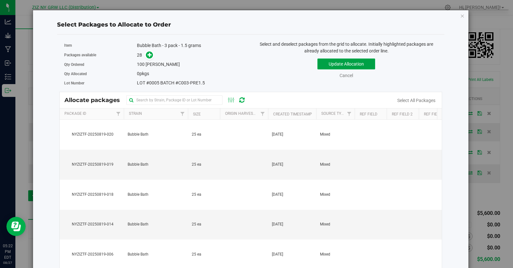
click at [337, 68] on button "Update Allocation" at bounding box center [346, 64] width 58 height 11
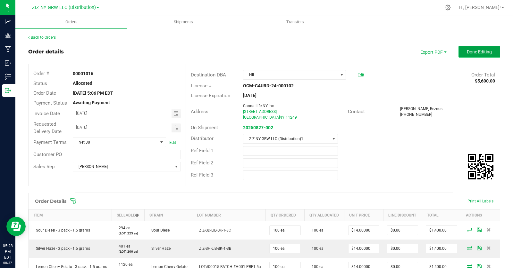
click at [481, 54] on span "Done Editing" at bounding box center [478, 51] width 25 height 5
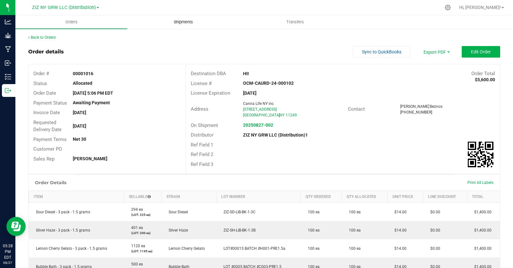
click at [180, 23] on span "Shipments" at bounding box center [183, 22] width 37 height 6
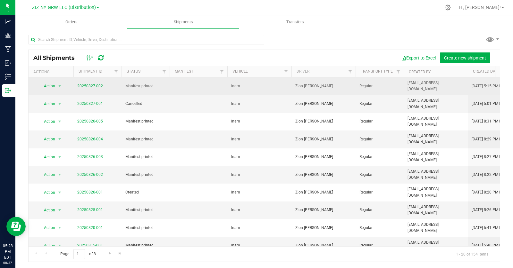
click at [86, 84] on link "20250827-002" at bounding box center [90, 86] width 26 height 4
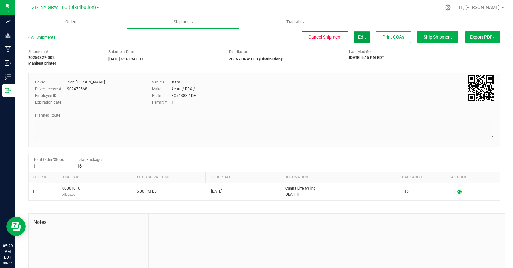
click at [358, 35] on span "Edit" at bounding box center [362, 37] width 8 height 5
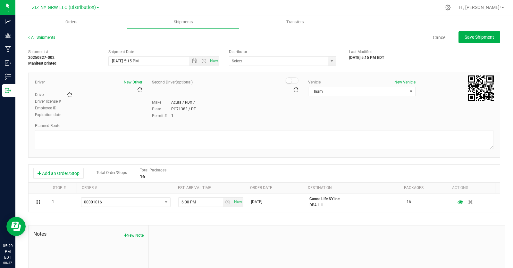
type input "ZIZ NY GRW LLC (Distribution)1"
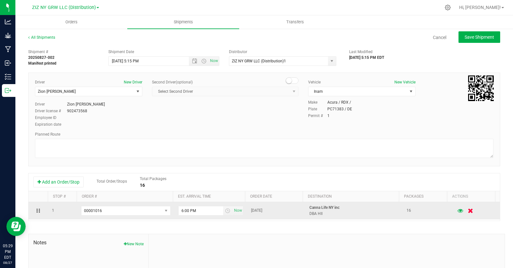
click at [468, 211] on icon "button" at bounding box center [470, 211] width 5 height 5
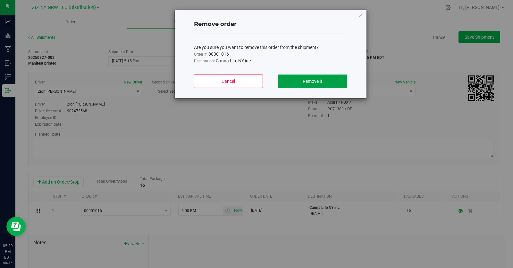
click at [326, 80] on button "Remove it" at bounding box center [312, 81] width 69 height 13
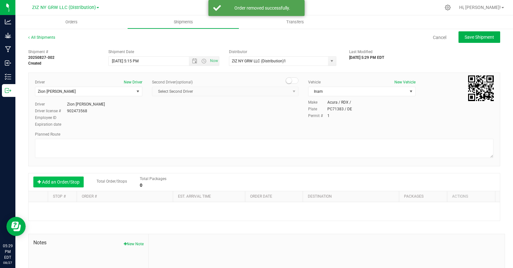
click at [65, 182] on button "Add an Order/Stop" at bounding box center [58, 182] width 50 height 11
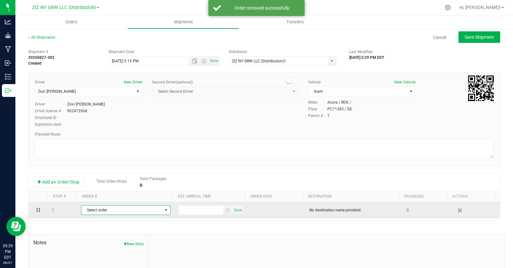
click at [163, 211] on span "select" at bounding box center [165, 210] width 5 height 5
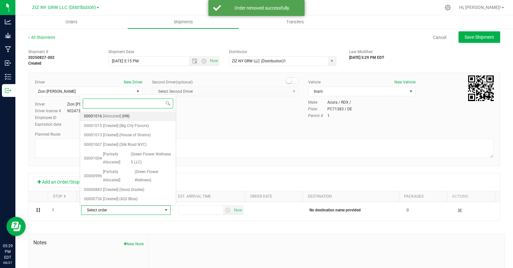
click at [140, 118] on li "00001016 [Allocated] (HII)" at bounding box center [127, 117] width 95 height 10
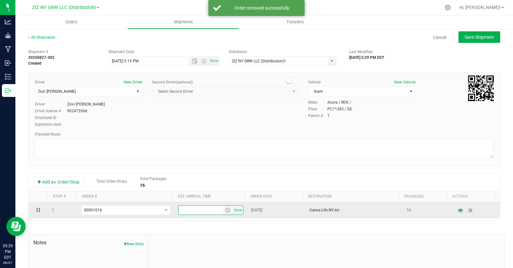
click at [204, 213] on input "text" at bounding box center [200, 210] width 45 height 9
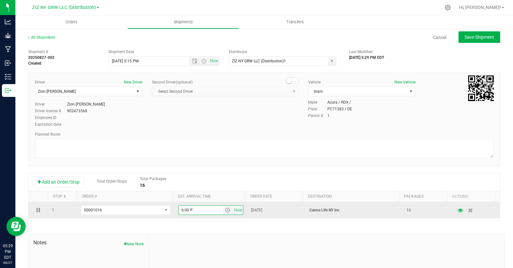
type input "6:00 PM"
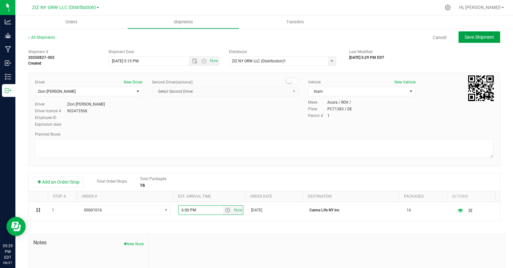
click at [478, 39] on span "Save Shipment" at bounding box center [478, 37] width 29 height 5
type input "8/27/2025 9:15 PM"
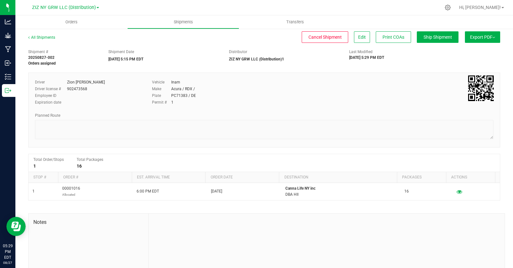
click at [488, 39] on span "Export PDF" at bounding box center [482, 37] width 25 height 5
click at [475, 50] on span "Manifest by Package ID" at bounding box center [472, 51] width 41 height 4
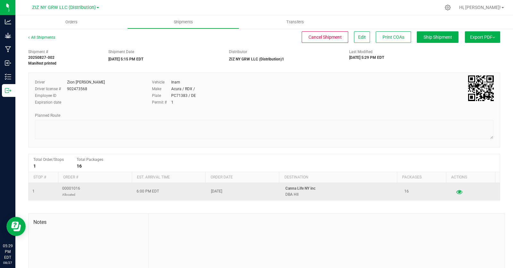
click at [456, 193] on icon "button" at bounding box center [459, 192] width 6 height 4
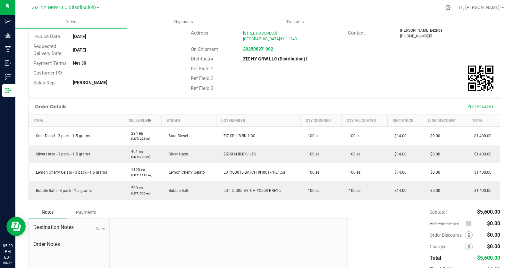
scroll to position [64, 0]
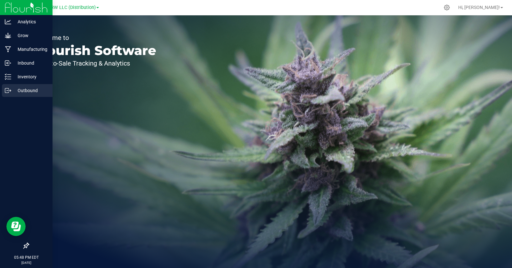
click at [12, 92] on p "Outbound" at bounding box center [30, 91] width 38 height 8
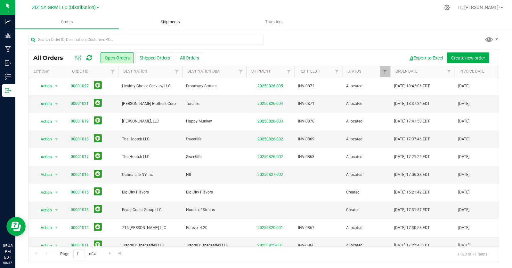
click at [172, 24] on span "Shipments" at bounding box center [170, 22] width 37 height 6
